Goal: Find specific page/section: Find specific page/section

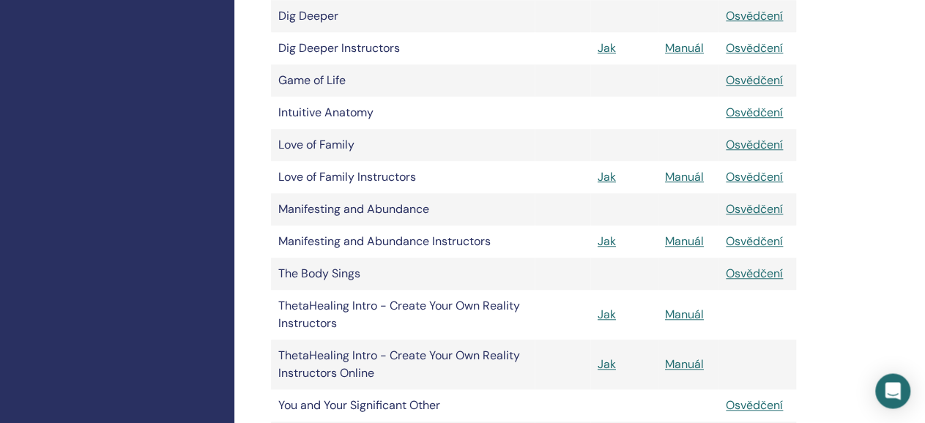
scroll to position [557, 0]
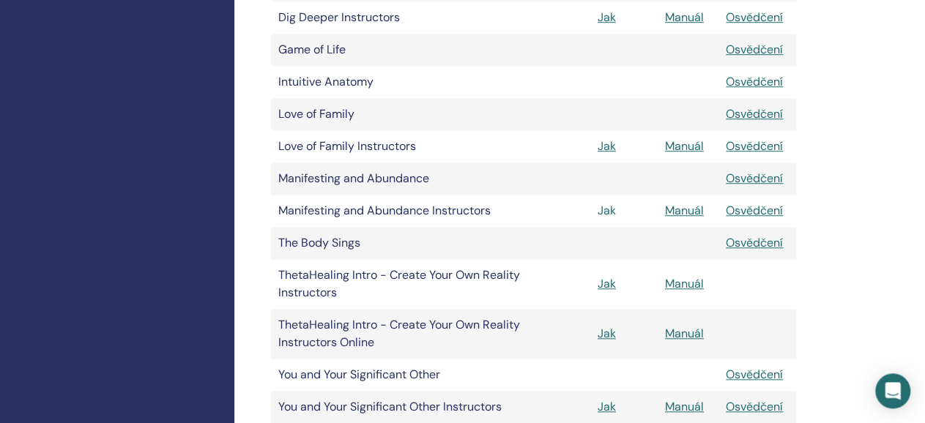
click at [606, 206] on link "Jak" at bounding box center [607, 210] width 18 height 15
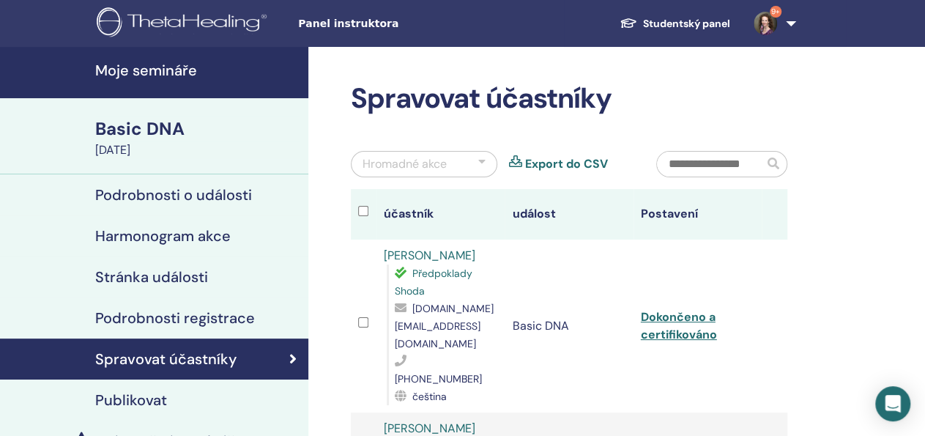
click at [142, 71] on h4 "Moje semináře" at bounding box center [197, 71] width 204 height 18
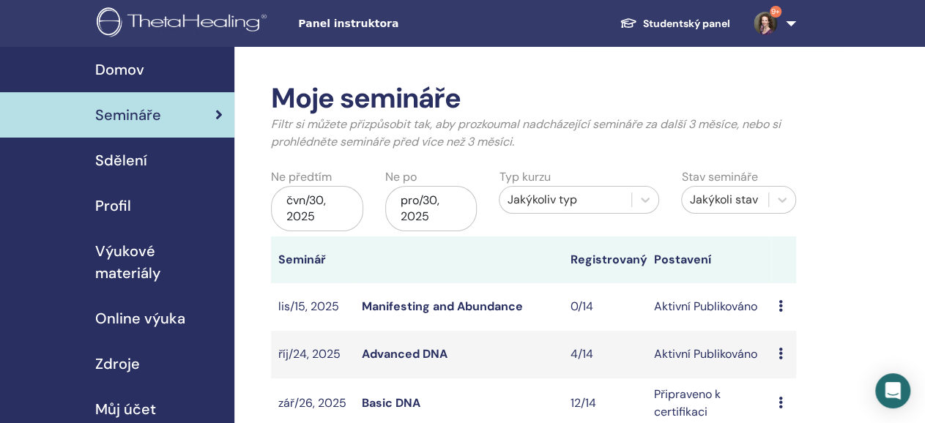
click at [182, 251] on span "Výukové materiály" at bounding box center [158, 262] width 127 height 44
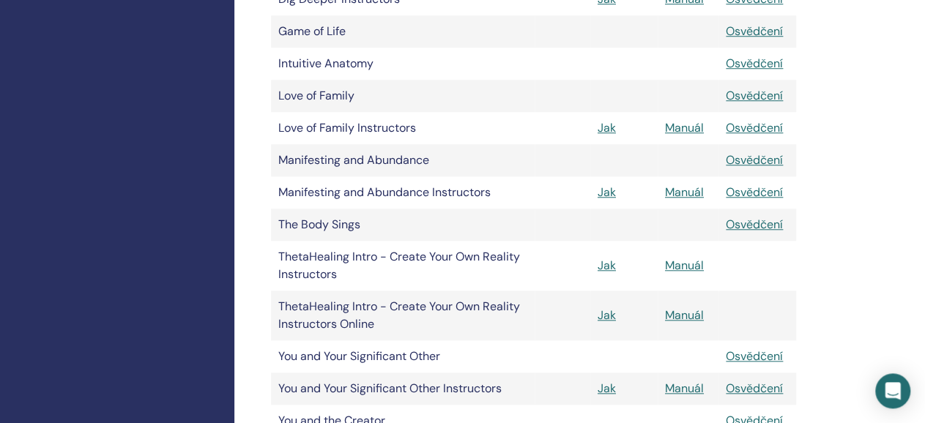
scroll to position [576, 0]
click at [604, 190] on link "Jak" at bounding box center [607, 191] width 18 height 15
